Goal: Find specific page/section: Find specific page/section

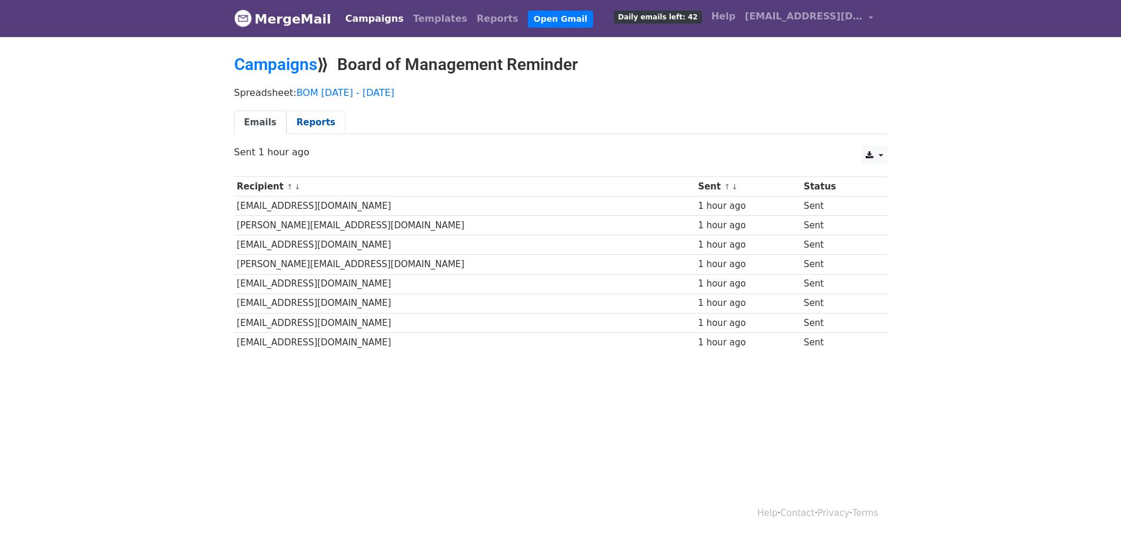
click at [300, 119] on link "Reports" at bounding box center [316, 123] width 59 height 24
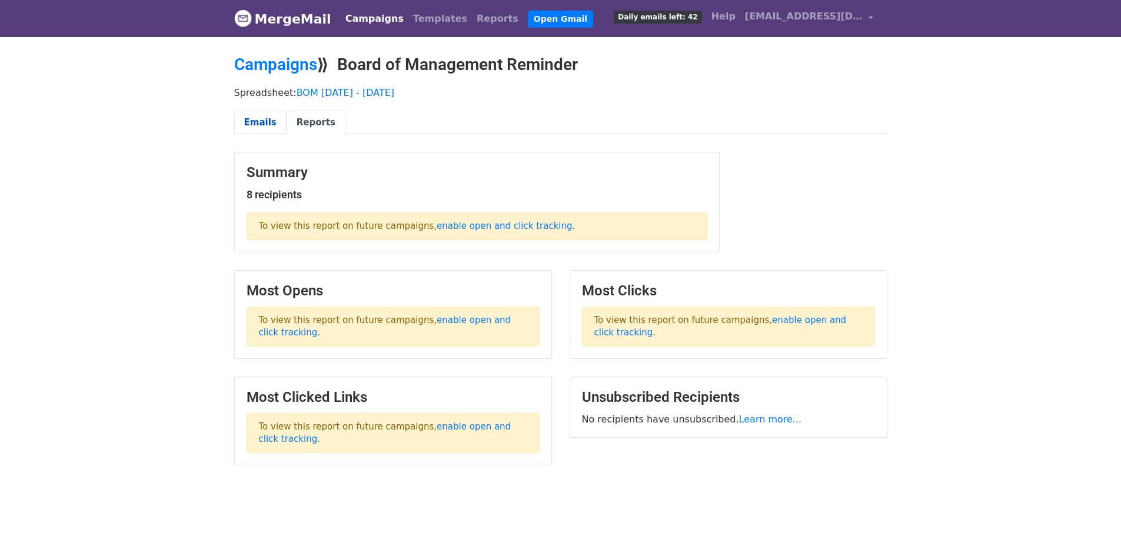
click at [255, 121] on link "Emails" at bounding box center [260, 123] width 52 height 24
